Goal: Use online tool/utility: Utilize a website feature to perform a specific function

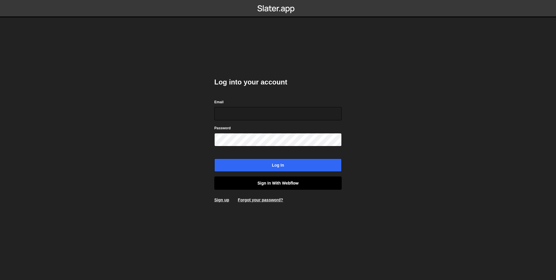
click at [286, 184] on link "Sign in with Webflow" at bounding box center [277, 183] width 127 height 13
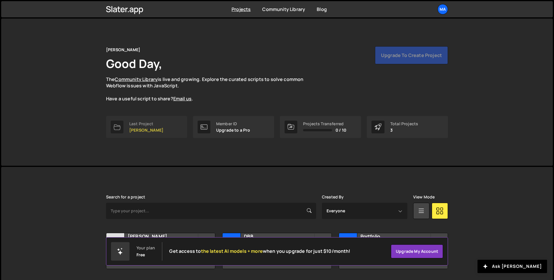
click at [169, 129] on link "Last Project Ludovic Roth" at bounding box center [146, 127] width 81 height 22
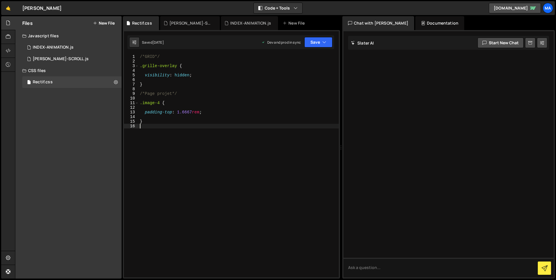
click at [181, 140] on div "/*GRID*/ .grille-overlay { visibility : hidden ; } /*Page projet*/ .image-4 { p…" at bounding box center [239, 170] width 200 height 233
click at [141, 57] on div "/*GRID*/ .grille-overlay { visibility : hidden ; } /*Page projet*/ .image-4 { p…" at bounding box center [239, 170] width 200 height 233
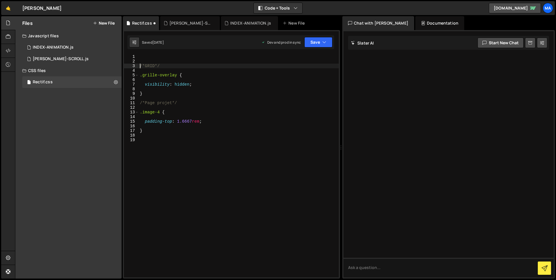
type textarea "/*GRID*/"
type textarea ".grille-overlay {"
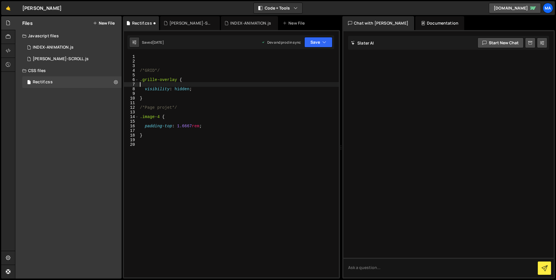
type textarea ".grille-overlay {"
type textarea "/*GRID*/"
paste textarea "}"
type textarea "}"
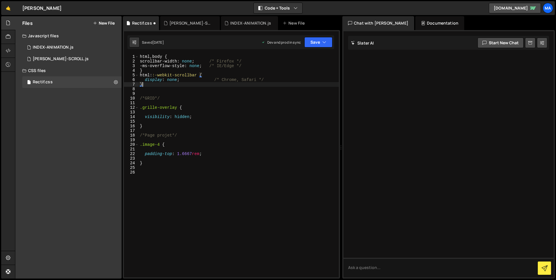
click at [213, 105] on div "html , body { scrollbar-width : none ; /* Firefox */ -ms-overflow-style : none …" at bounding box center [239, 170] width 200 height 233
click at [325, 41] on icon "button" at bounding box center [324, 42] width 4 height 6
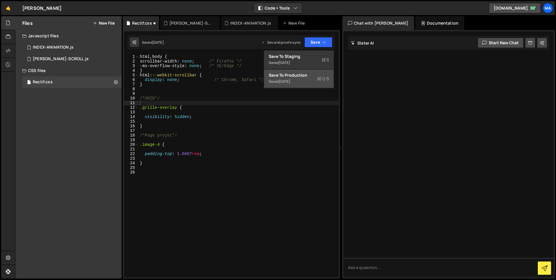
click at [325, 80] on icon at bounding box center [324, 79] width 4 height 6
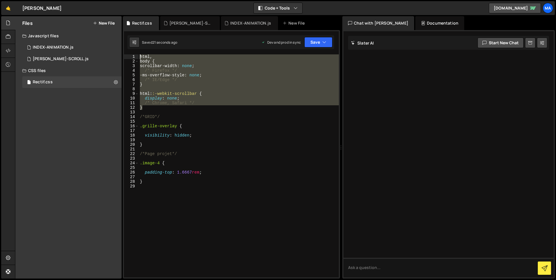
drag, startPoint x: 159, startPoint y: 109, endPoint x: 138, endPoint y: 55, distance: 57.4
click at [138, 55] on div "} 1 2 3 4 5 6 7 8 9 10 11 12 13 14 15 16 17 18 19 20 21 22 23 24 25 26 27 28 29…" at bounding box center [231, 165] width 215 height 223
type textarea "html, body {"
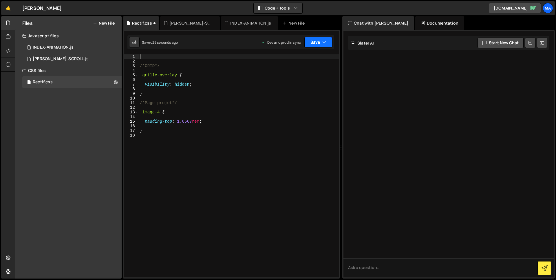
click at [319, 43] on button "Save" at bounding box center [318, 42] width 28 height 10
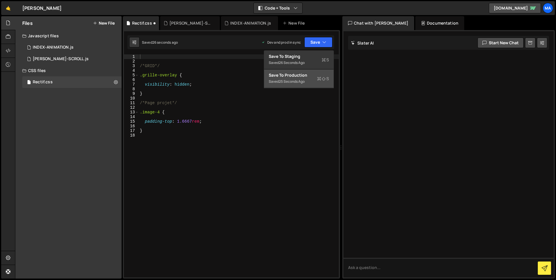
click at [307, 83] on div "Saved 25 seconds ago" at bounding box center [299, 81] width 60 height 7
